Goal: Check status: Check status

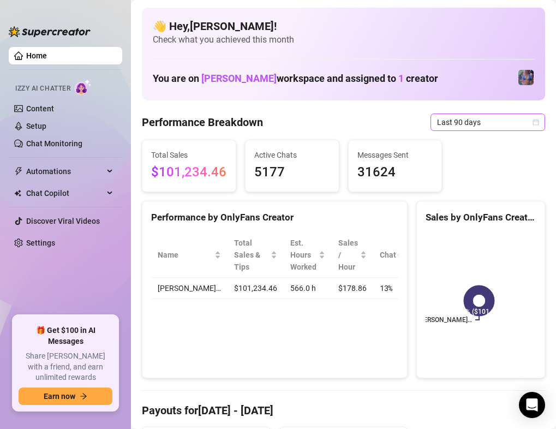
click at [514, 121] on span "Last 90 days" at bounding box center [488, 122] width 102 height 16
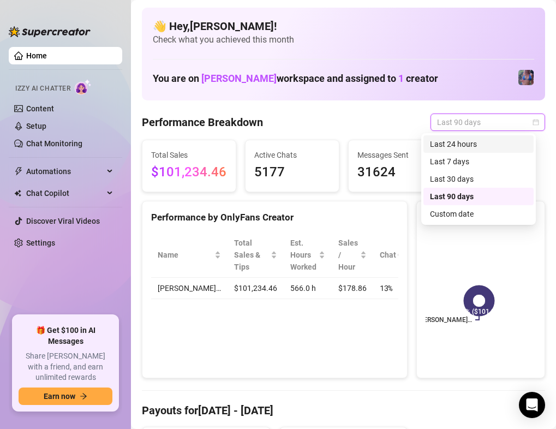
click at [504, 146] on div "Last 24 hours" at bounding box center [478, 144] width 97 height 12
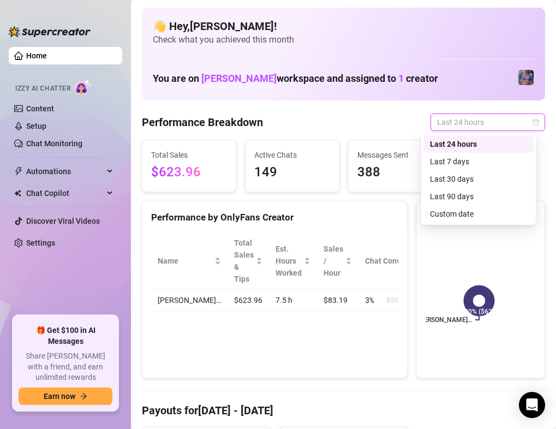
click at [454, 128] on span "Last 24 hours" at bounding box center [488, 122] width 102 height 16
click at [456, 161] on div "Last 7 days" at bounding box center [478, 162] width 97 height 12
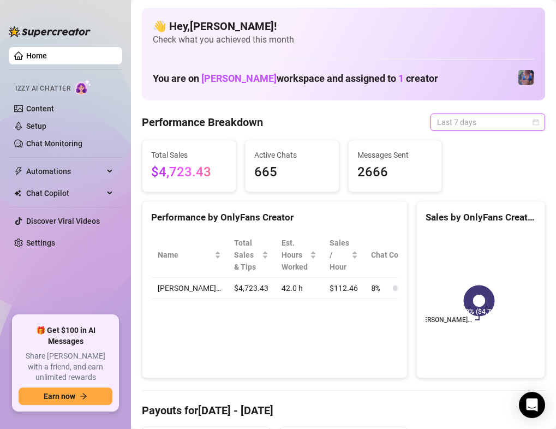
click at [510, 128] on span "Last 7 days" at bounding box center [488, 122] width 102 height 16
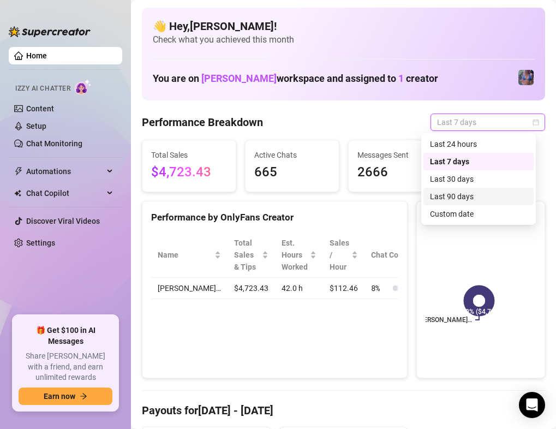
click at [503, 199] on div "Last 90 days" at bounding box center [478, 196] width 97 height 12
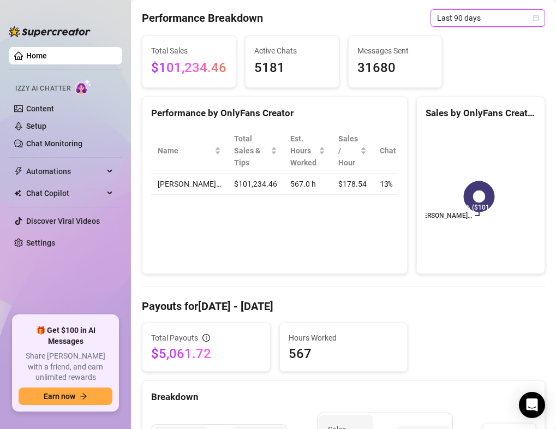
scroll to position [27, 0]
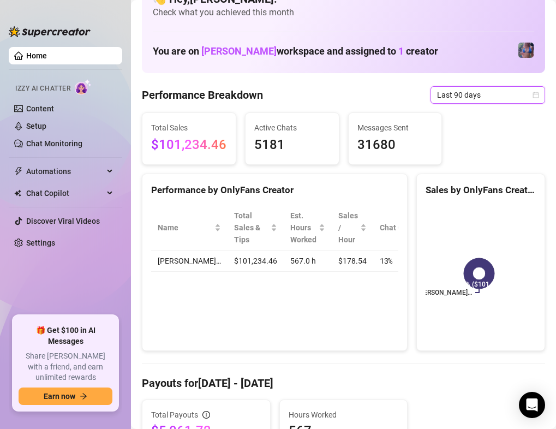
click at [517, 101] on span "Last 90 days" at bounding box center [488, 95] width 102 height 16
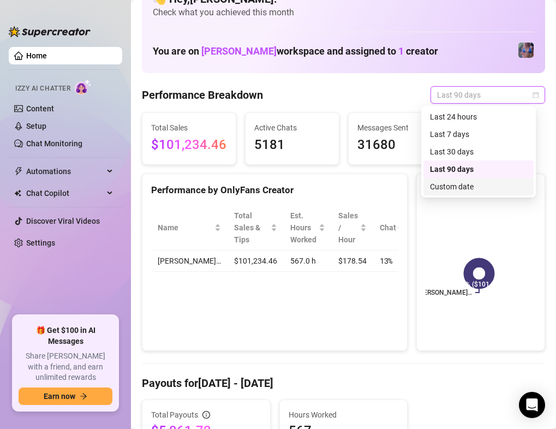
click at [508, 188] on div "Custom date" at bounding box center [478, 187] width 97 height 12
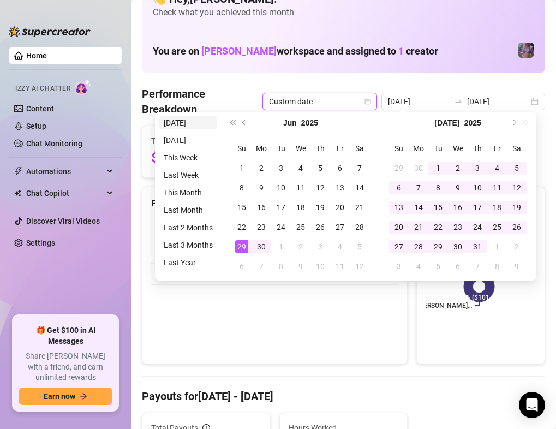
type input "[DATE]"
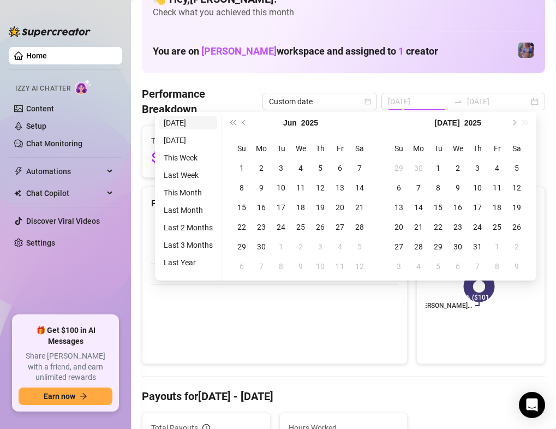
click at [184, 117] on li "[DATE]" at bounding box center [188, 122] width 58 height 13
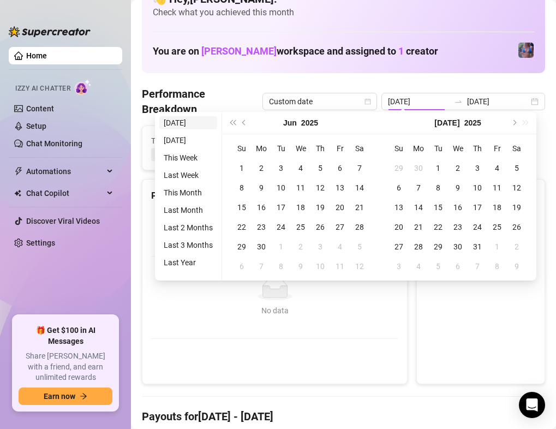
type input "[DATE]"
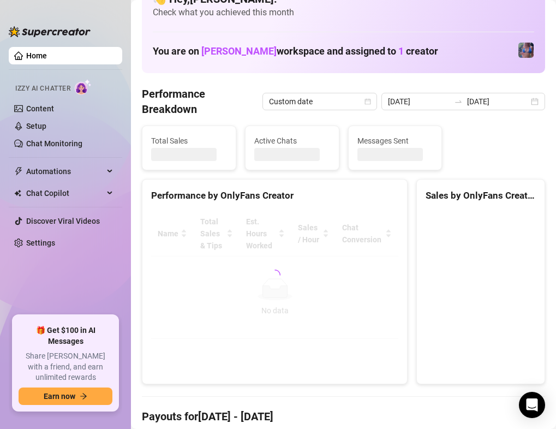
click at [472, 41] on div "You are on [PERSON_NAME] workspace and assigned to 1 creator" at bounding box center [344, 50] width 382 height 23
